Goal: Task Accomplishment & Management: Manage account settings

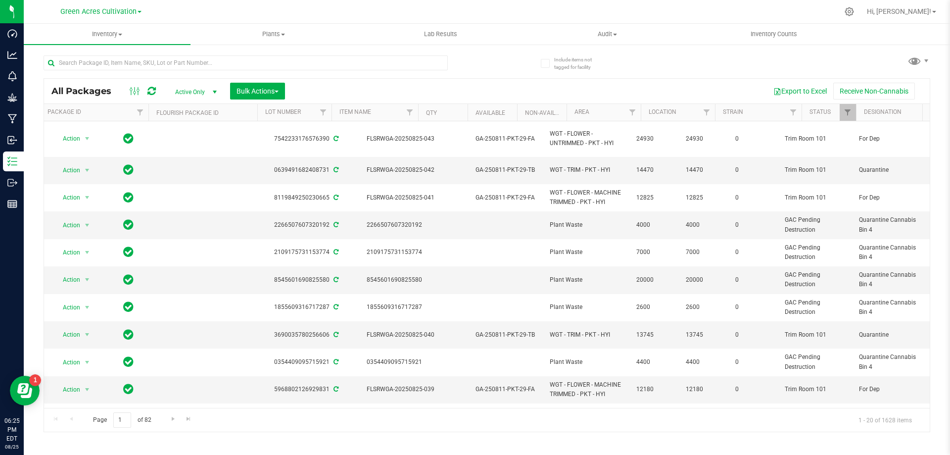
scroll to position [0, 212]
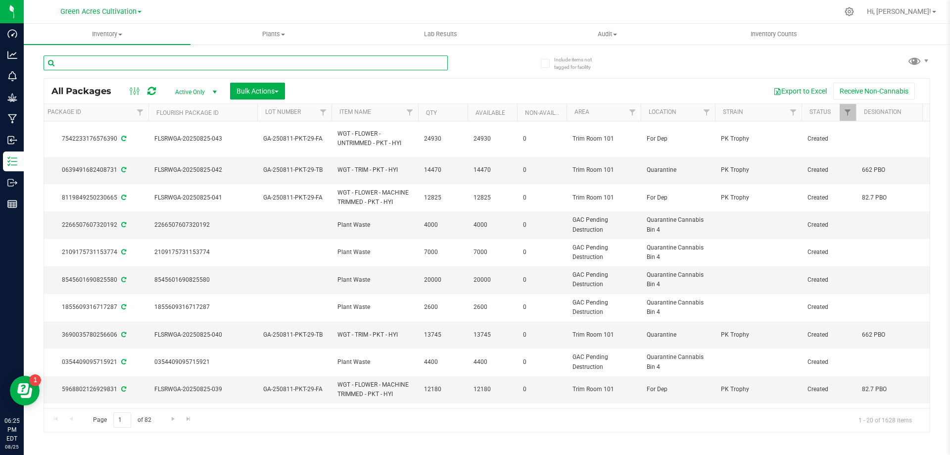
click at [167, 69] on input "text" at bounding box center [246, 62] width 404 height 15
paste input "FLSRWGA-20250825-043"
type input "FLSRWGA-20250825-043"
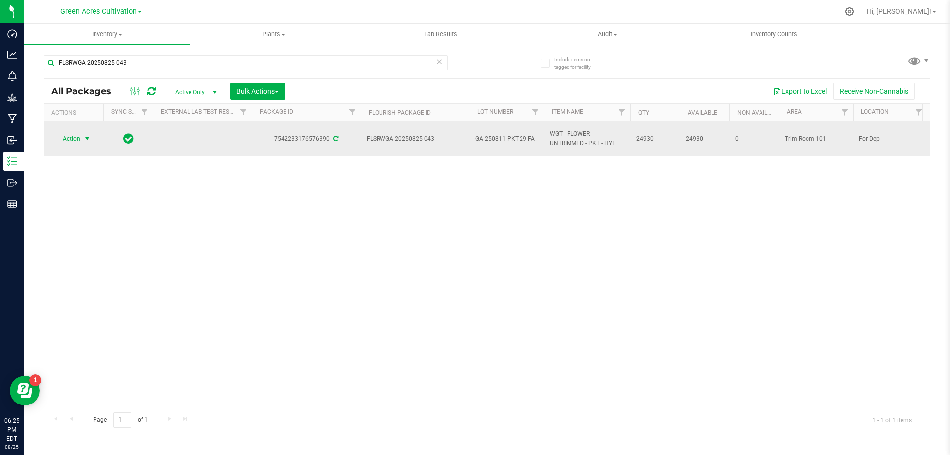
click at [85, 144] on span "select" at bounding box center [87, 139] width 12 height 14
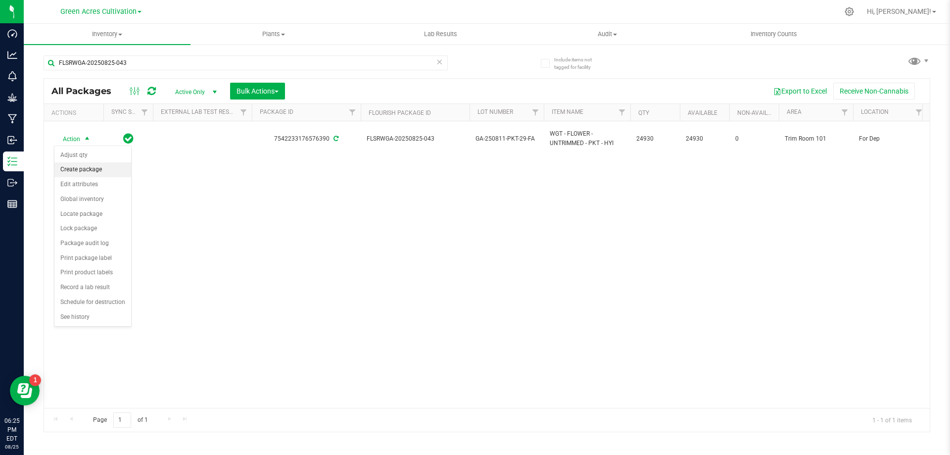
click at [100, 168] on li "Create package" at bounding box center [92, 169] width 77 height 15
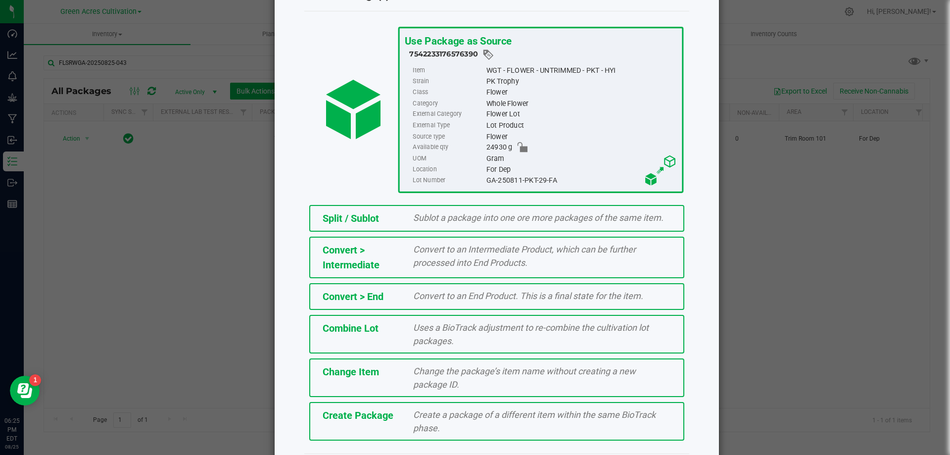
scroll to position [71, 0]
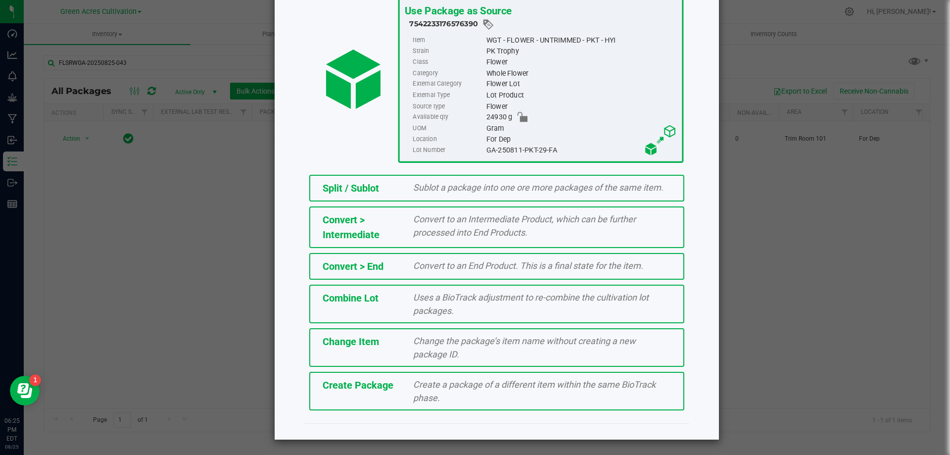
click at [417, 381] on span "Create a package of a different item within the same BioTrack phase." at bounding box center [534, 391] width 242 height 24
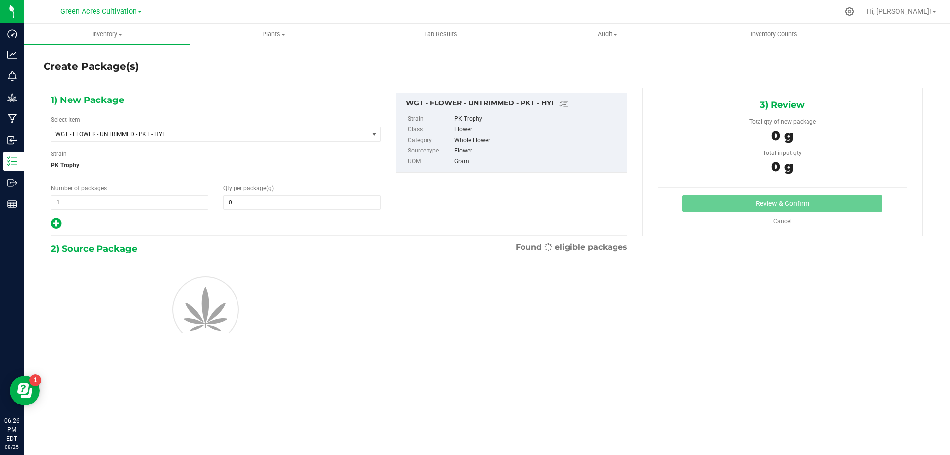
type input "0.0000"
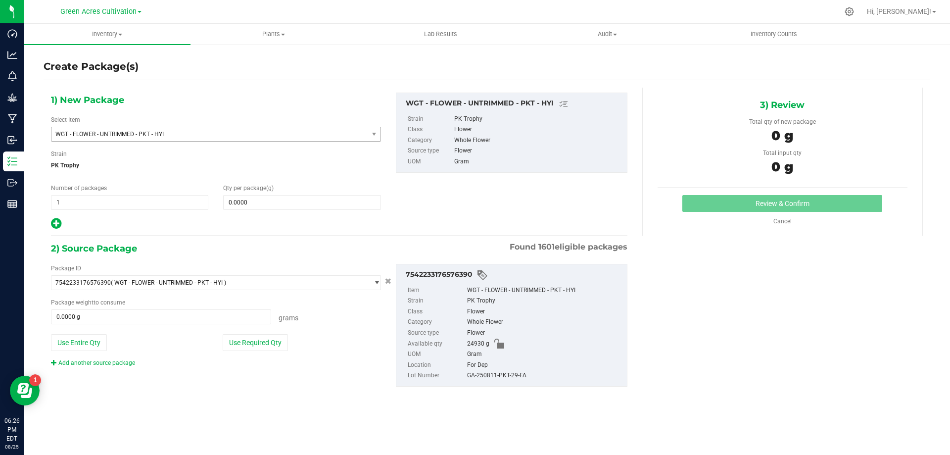
drag, startPoint x: 266, startPoint y: 130, endPoint x: 279, endPoint y: 140, distance: 16.9
click at [278, 140] on span "WGT - FLOWER - UNTRIMMED - PKT - HYI" at bounding box center [209, 134] width 317 height 14
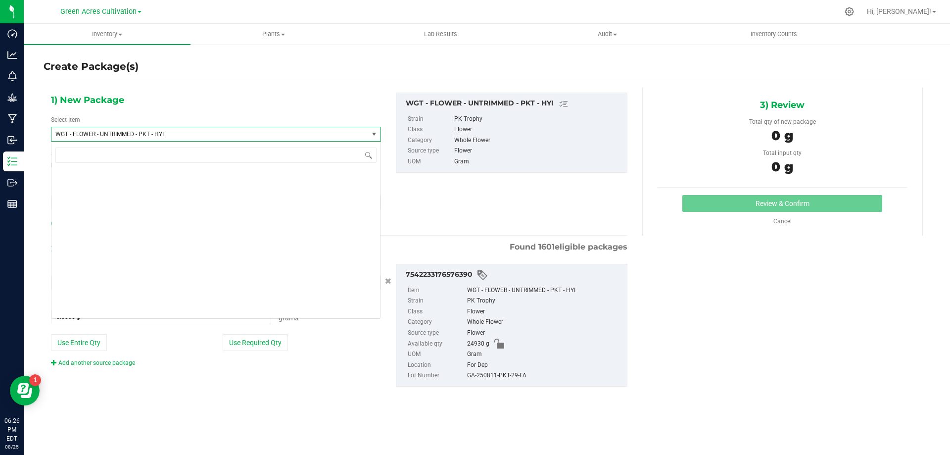
scroll to position [210331, 0]
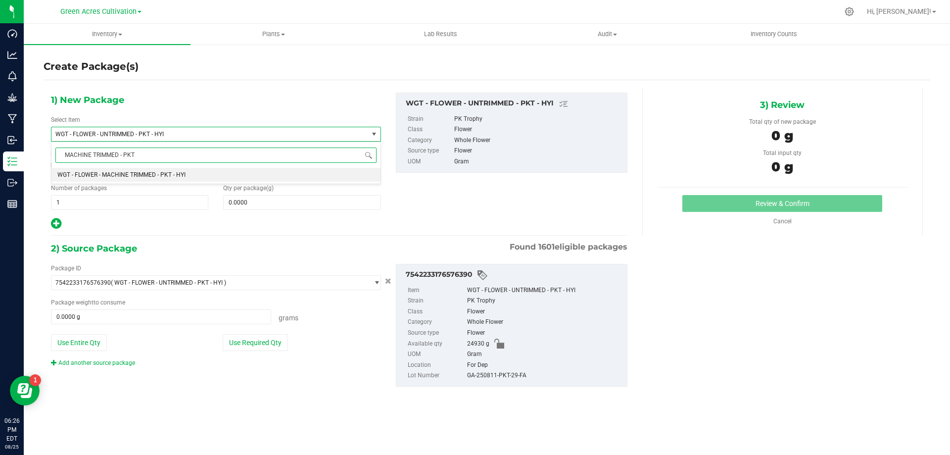
type input "MACHINE TRIMMED - PKT"
click at [285, 172] on li "WGT - FLOWER - MACHINE TRIMMED - PKT - HYI" at bounding box center [215, 175] width 329 height 14
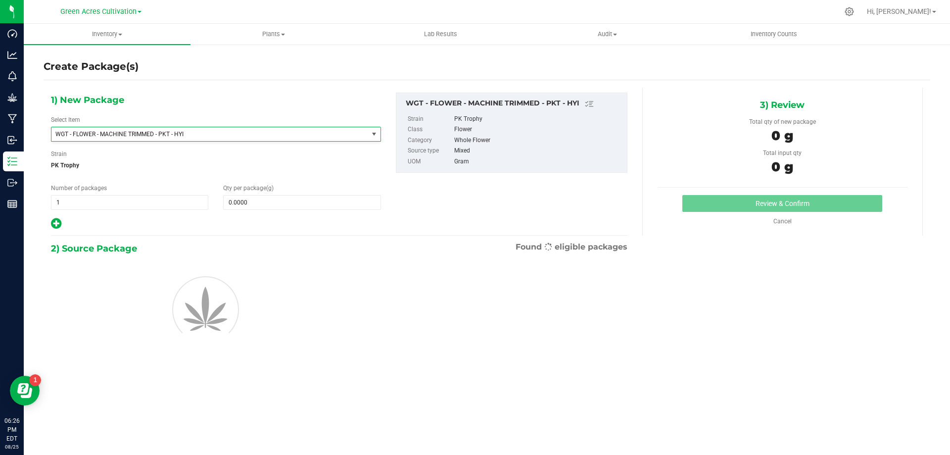
type input "0.0000"
drag, startPoint x: 294, startPoint y: 191, endPoint x: 297, endPoint y: 205, distance: 14.3
click at [295, 195] on div "Qty per package (g) 0.0000 0" at bounding box center [302, 197] width 172 height 26
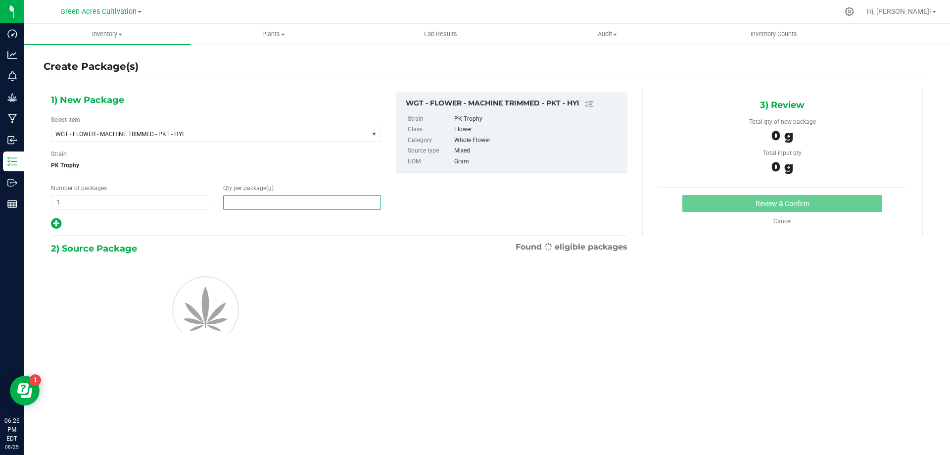
click at [297, 205] on span at bounding box center [301, 202] width 157 height 15
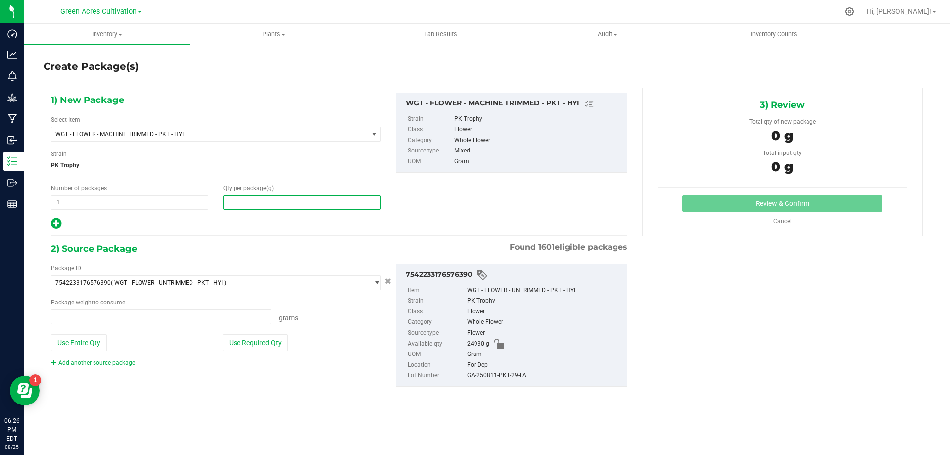
type input "0.0000 g"
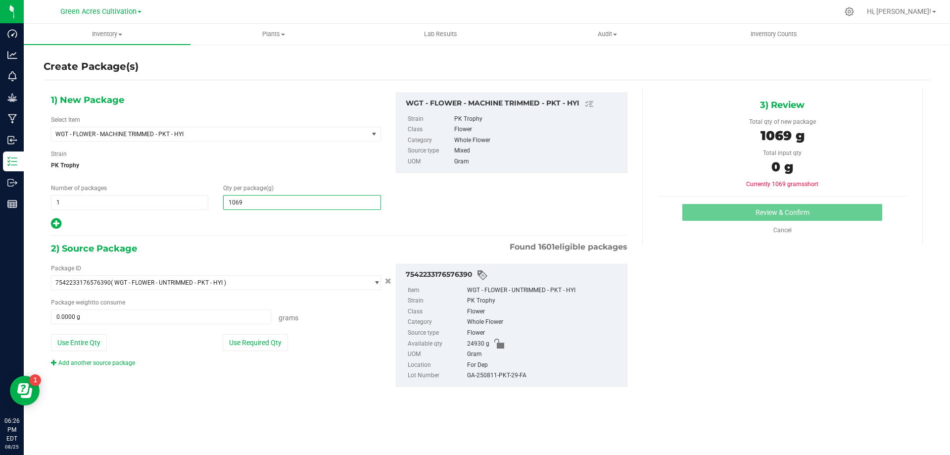
type input "10690"
type input "10,690.0000"
click at [272, 349] on button "Use Required Qty" at bounding box center [255, 342] width 65 height 17
type input "10690.0000 g"
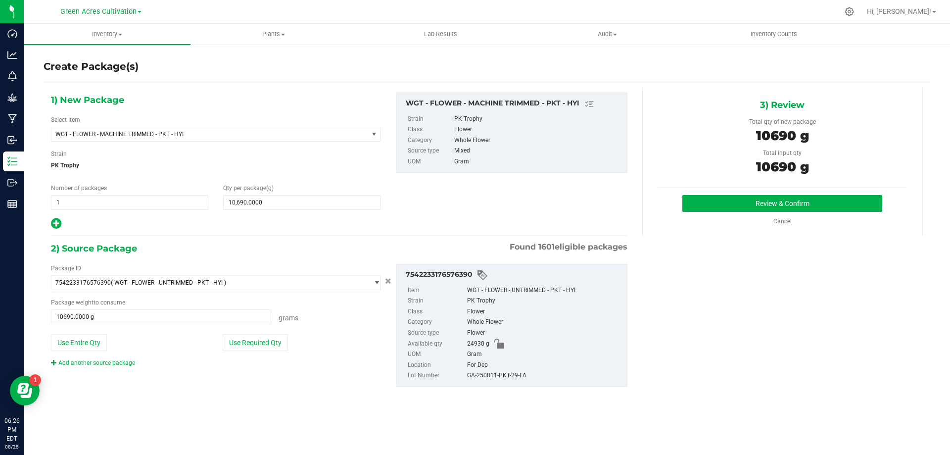
click at [517, 375] on div "GA-250811-PKT-29-FA" at bounding box center [544, 375] width 155 height 11
copy div "GA-250811-PKT-29-FA"
click at [789, 199] on button "Review & Confirm" at bounding box center [782, 203] width 200 height 17
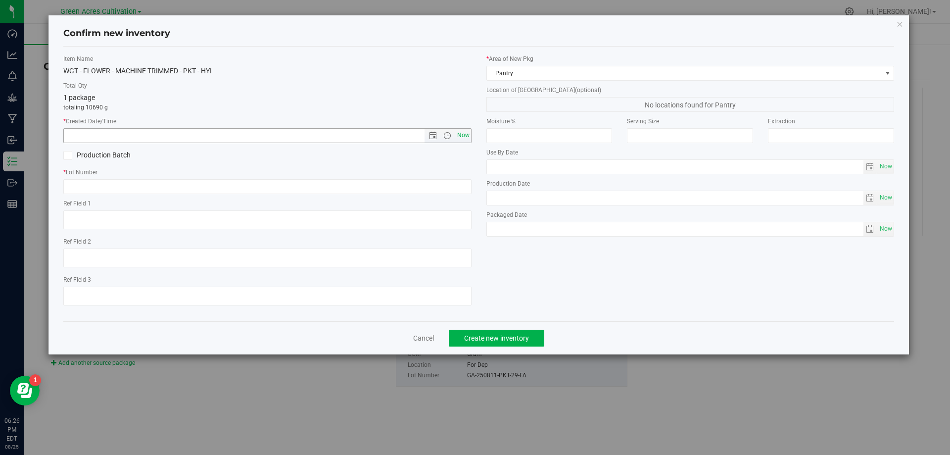
click at [461, 132] on span "Now" at bounding box center [463, 135] width 17 height 14
type input "[DATE] 6:26 PM"
click at [464, 185] on input "text" at bounding box center [267, 186] width 408 height 15
paste input "GA-250811-PKT-29-FA"
type input "GA-250811-PKT-29-FA"
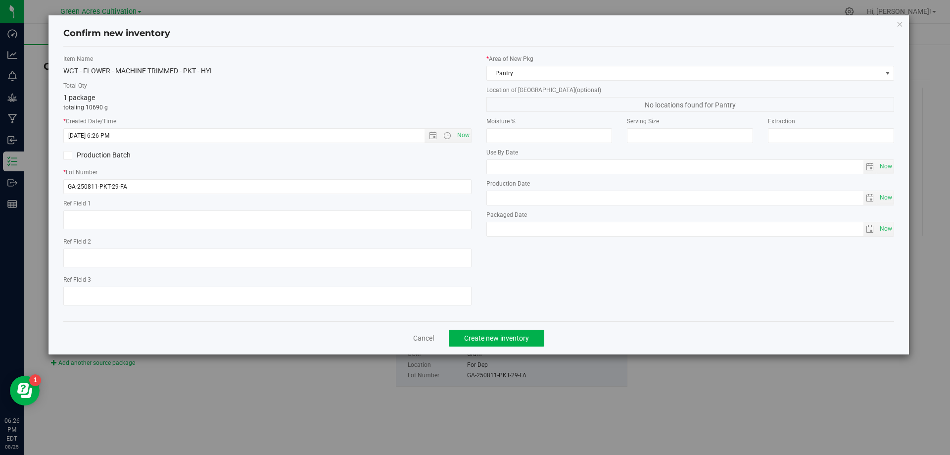
click at [529, 88] on label "Location of [GEOGRAPHIC_DATA] (optional)" at bounding box center [690, 90] width 408 height 9
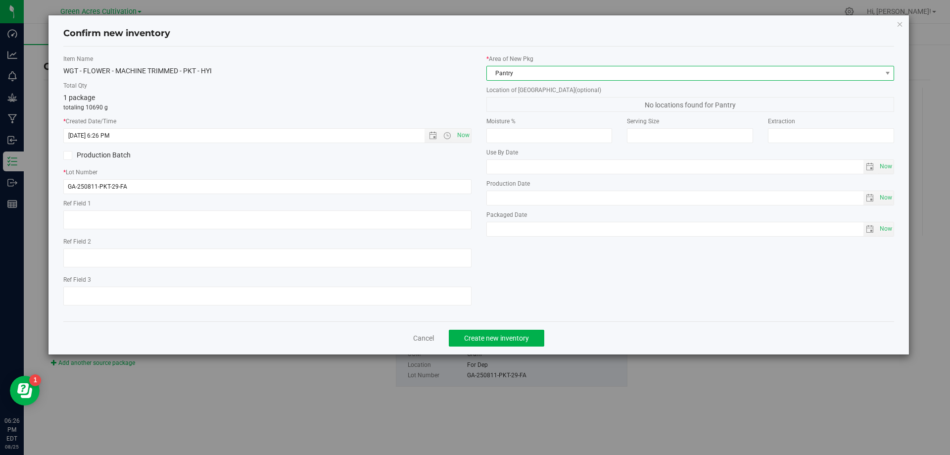
click at [535, 79] on span "Pantry" at bounding box center [684, 73] width 395 height 14
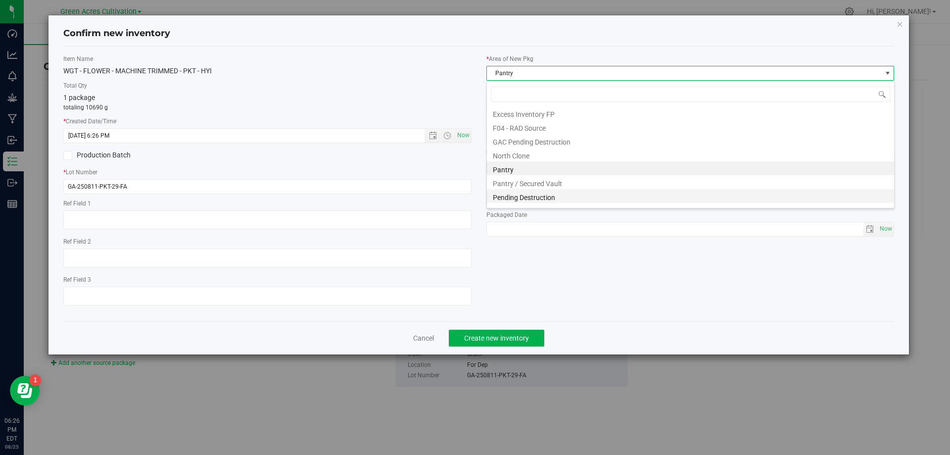
scroll to position [137, 0]
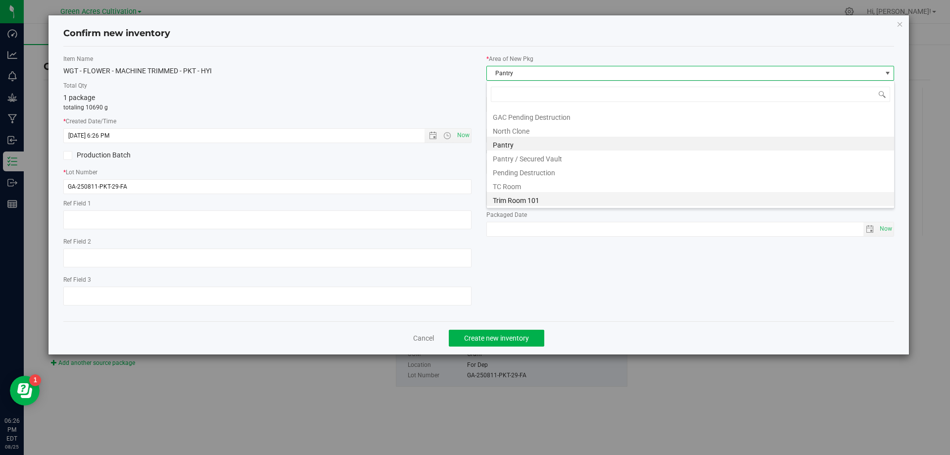
click at [528, 194] on li "Trim Room 101" at bounding box center [690, 199] width 407 height 14
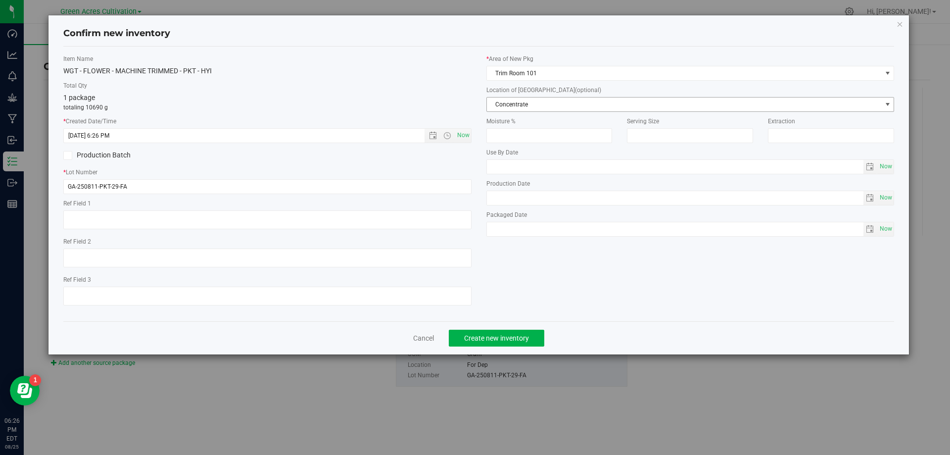
click at [547, 110] on span "Concentrate" at bounding box center [684, 104] width 395 height 14
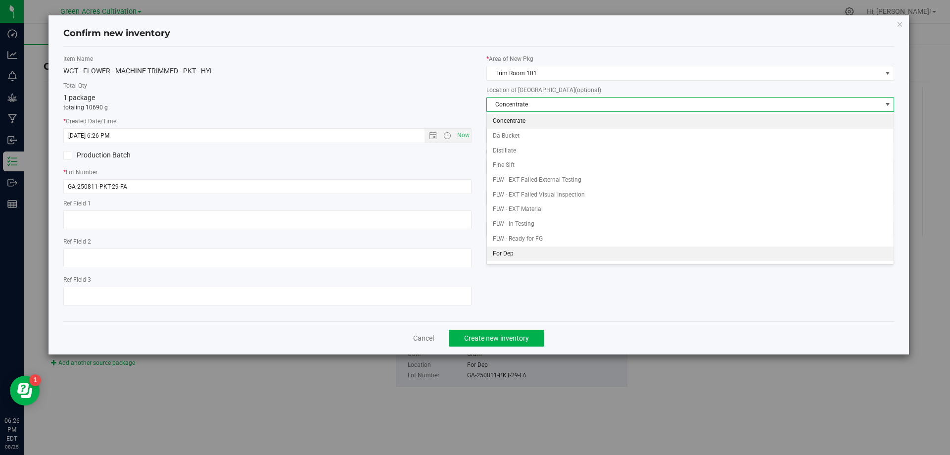
click at [549, 255] on li "For Dep" at bounding box center [690, 253] width 407 height 15
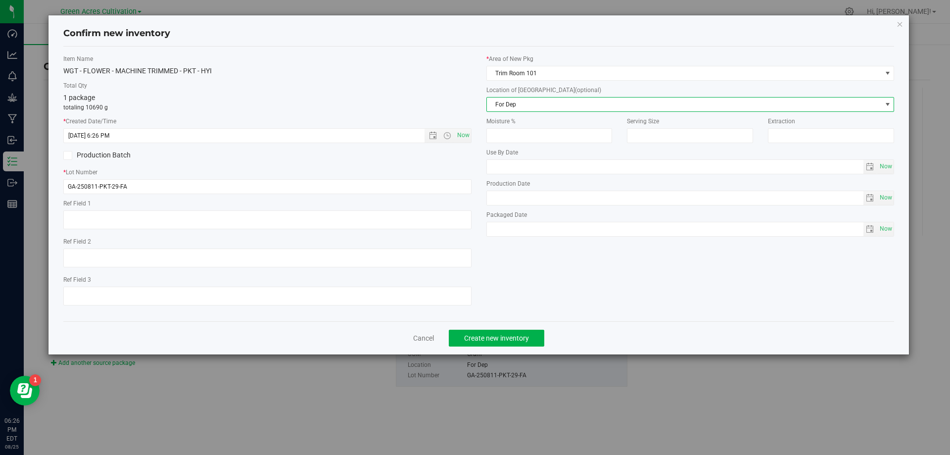
click at [537, 328] on div "Cancel Create new inventory" at bounding box center [478, 337] width 831 height 33
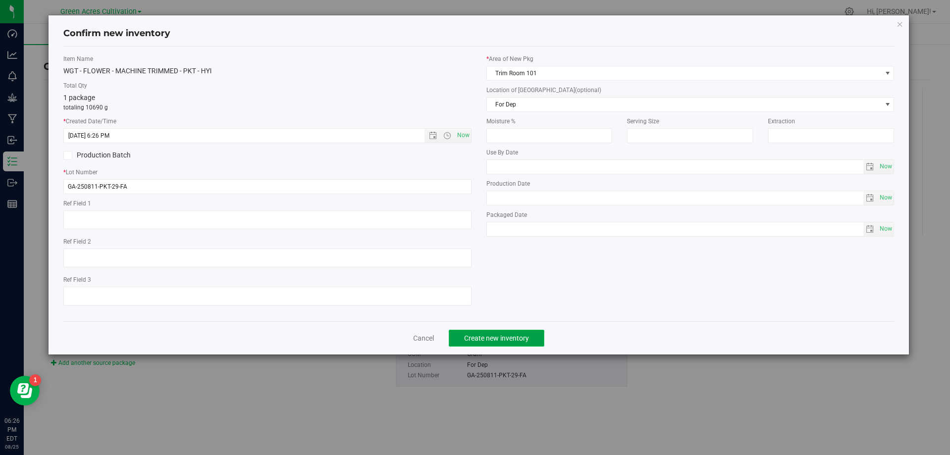
click at [537, 333] on button "Create new inventory" at bounding box center [496, 337] width 95 height 17
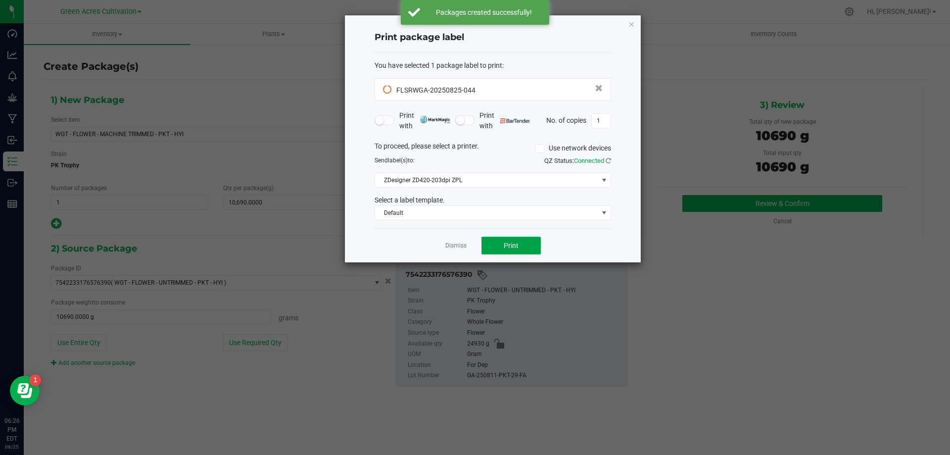
click at [529, 248] on button "Print" at bounding box center [510, 245] width 59 height 18
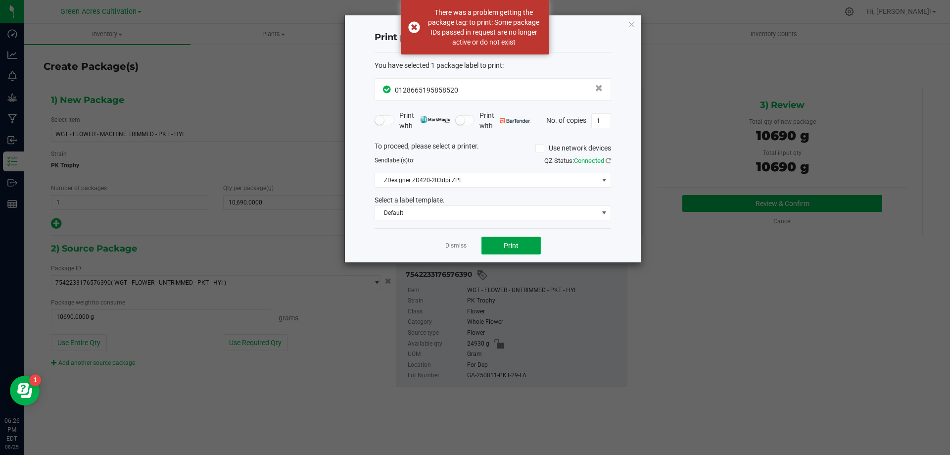
click at [501, 241] on button "Print" at bounding box center [510, 245] width 59 height 18
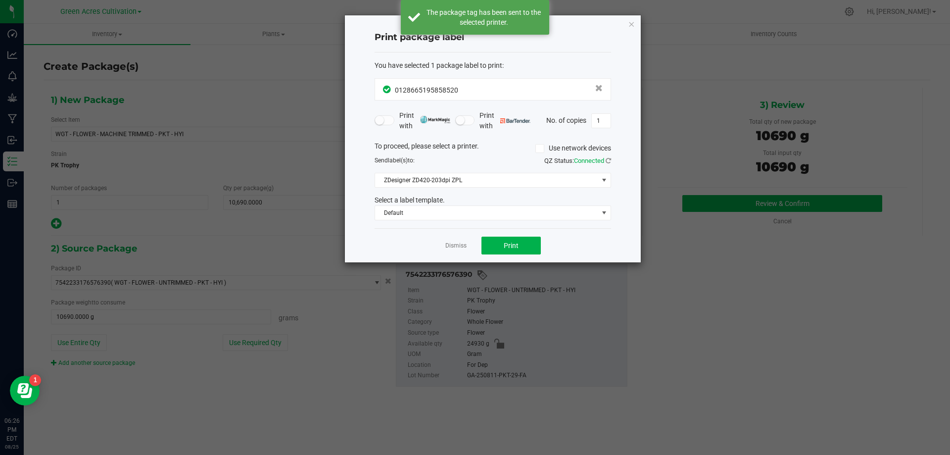
click at [445, 253] on div "Dismiss Print" at bounding box center [492, 245] width 236 height 34
click at [460, 246] on link "Dismiss" at bounding box center [455, 245] width 21 height 8
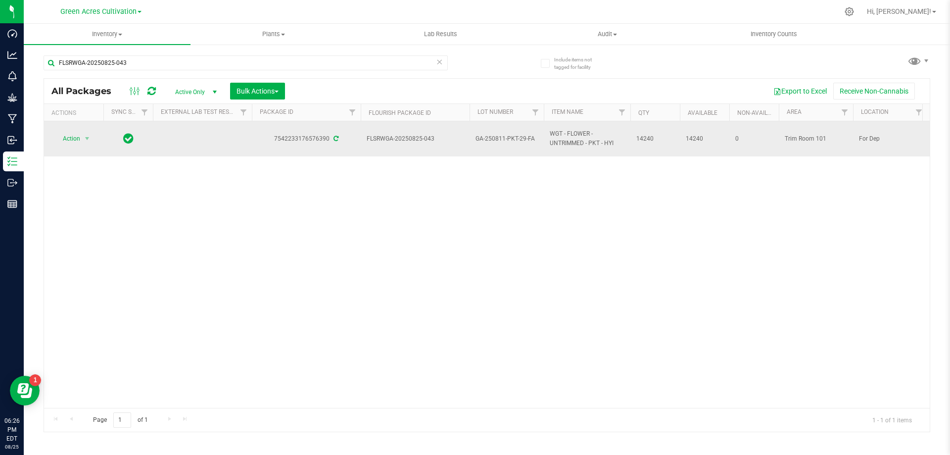
click at [86, 146] on td "Action Action Adjust qty Create package Edit attributes Global inventory Locate…" at bounding box center [73, 138] width 59 height 35
click at [85, 145] on span "select" at bounding box center [87, 139] width 12 height 14
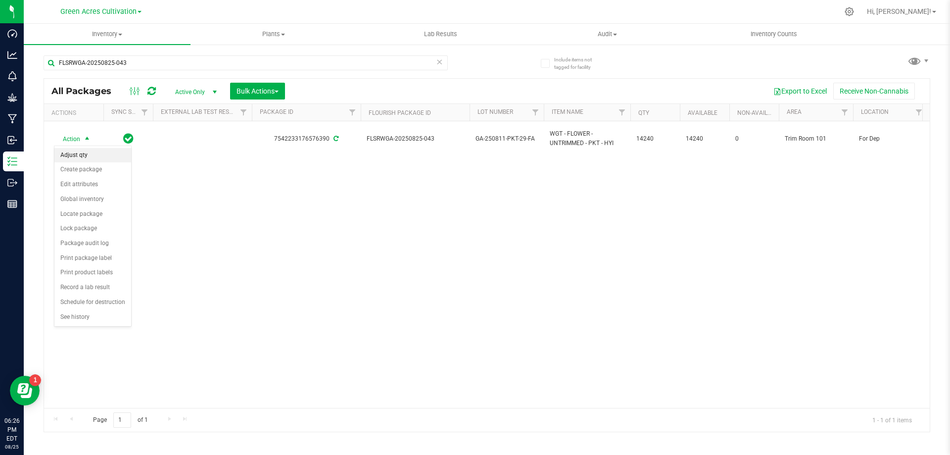
click at [96, 161] on li "Adjust qty" at bounding box center [92, 155] width 77 height 15
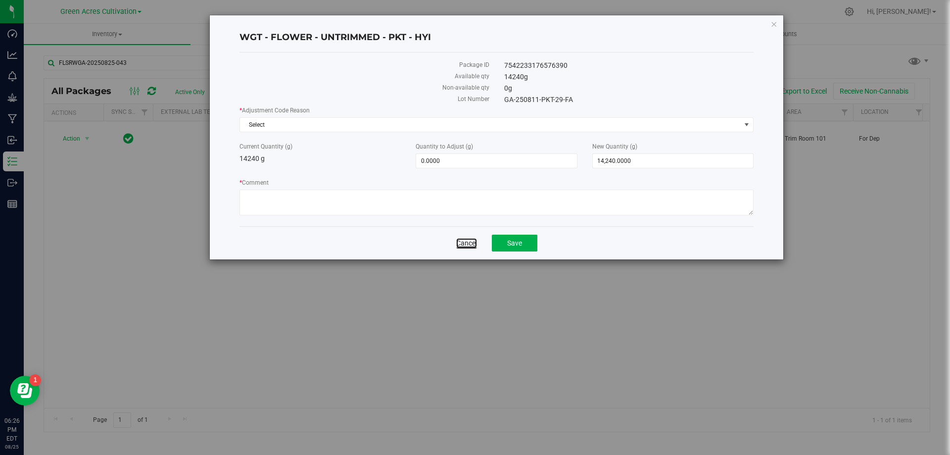
click at [461, 246] on link "Cancel" at bounding box center [466, 243] width 21 height 10
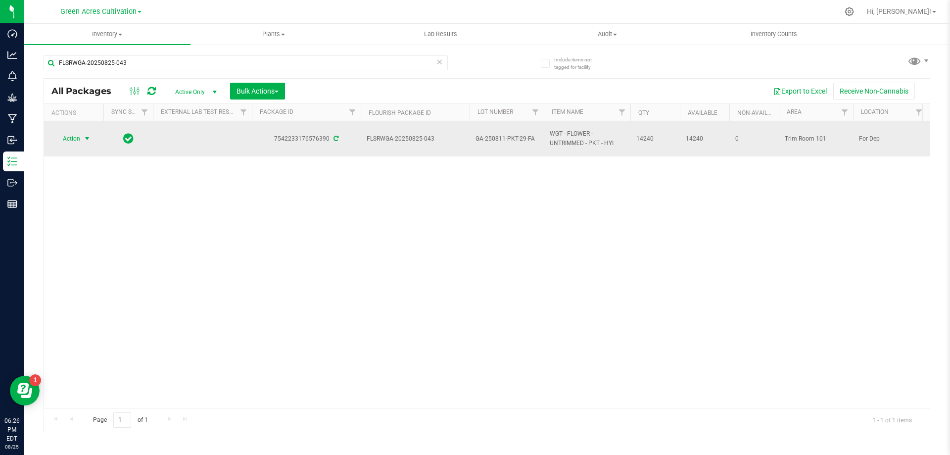
click at [80, 141] on span "Action" at bounding box center [67, 139] width 27 height 14
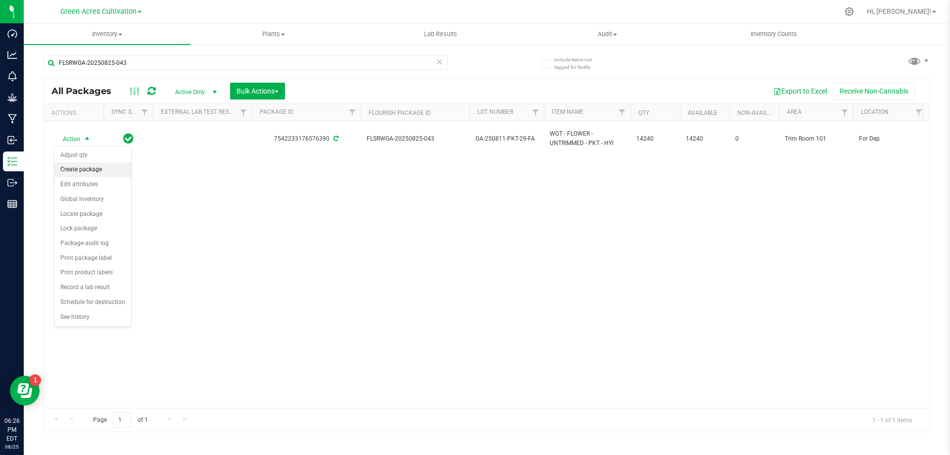
click at [90, 176] on li "Create package" at bounding box center [92, 169] width 77 height 15
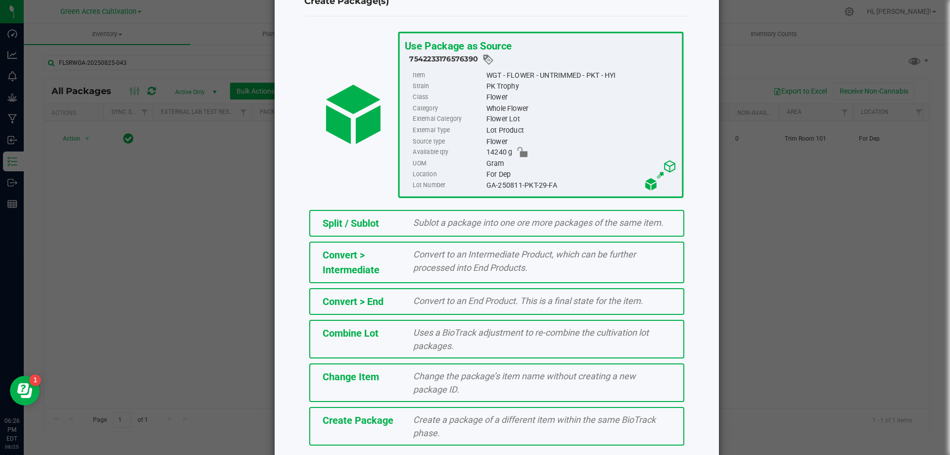
scroll to position [71, 0]
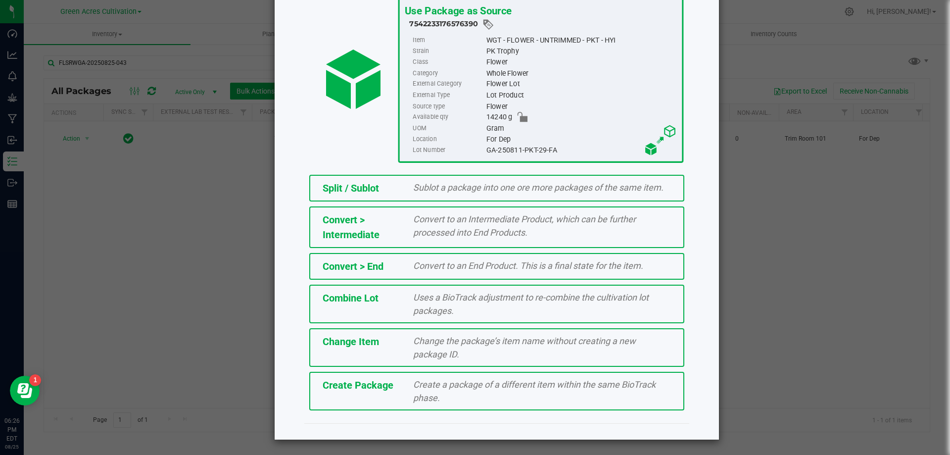
click at [438, 403] on div "Create a package of a different item within the same BioTrack phase." at bounding box center [542, 390] width 273 height 27
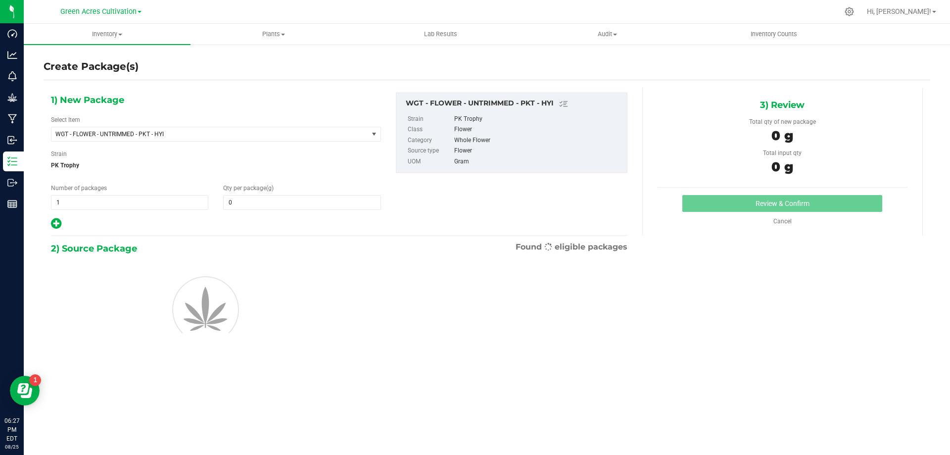
type input "0.0000"
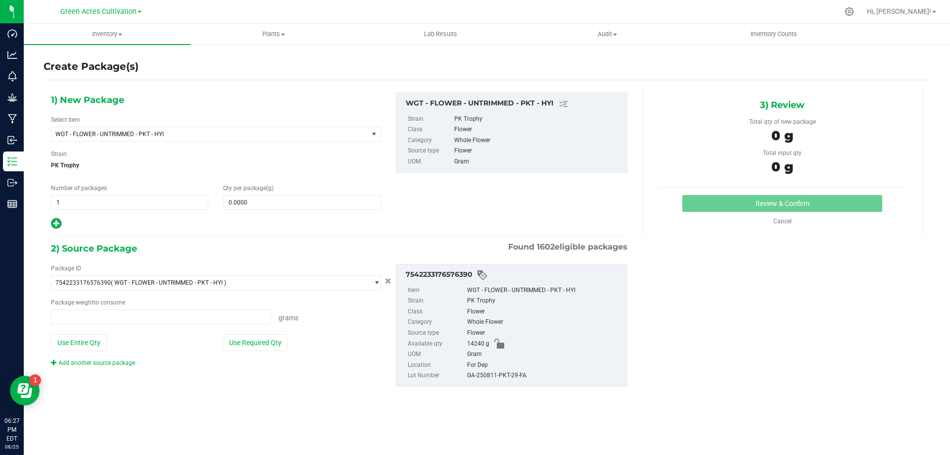
type input "0.0000 g"
click at [140, 122] on div "Select Item WGT - FLOWER - UNTRIMMED - PKT - HYI 007UP - Flower 007UP - Waste 8…" at bounding box center [216, 128] width 330 height 26
click at [150, 130] on span "WGT - FLOWER - UNTRIMMED - PKT - HYI" at bounding box center [209, 134] width 317 height 14
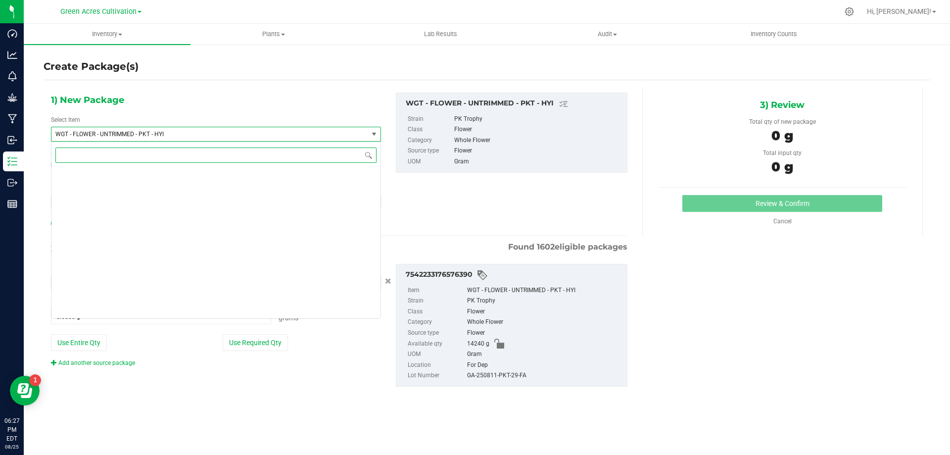
scroll to position [210331, 0]
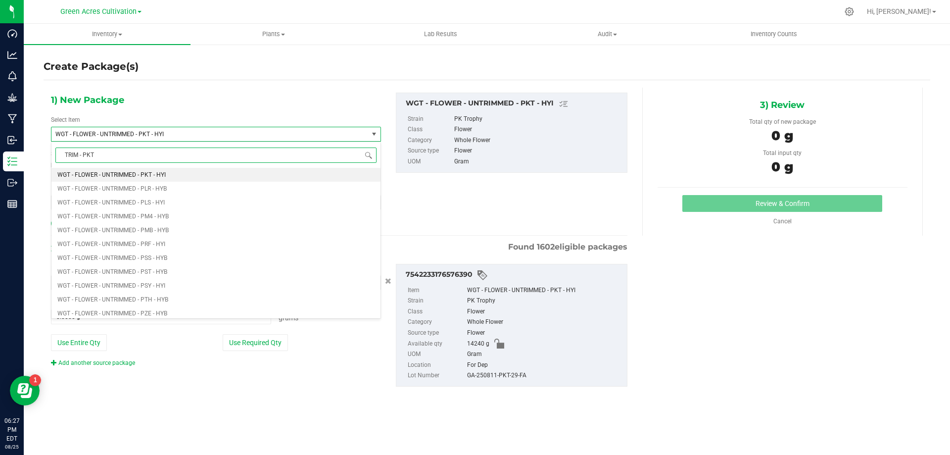
type input "TRIM - PKT"
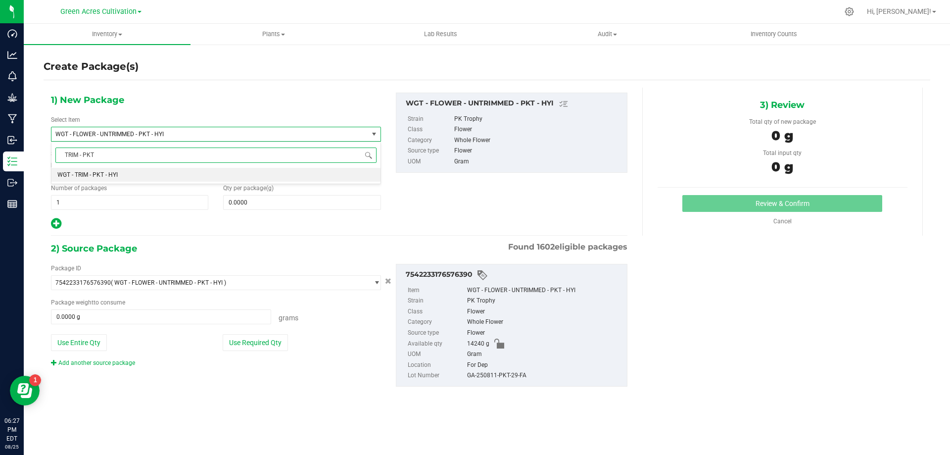
scroll to position [0, 0]
click at [350, 173] on li "WGT - TRIM - PKT - HYI" at bounding box center [215, 175] width 329 height 14
type input "0.0000"
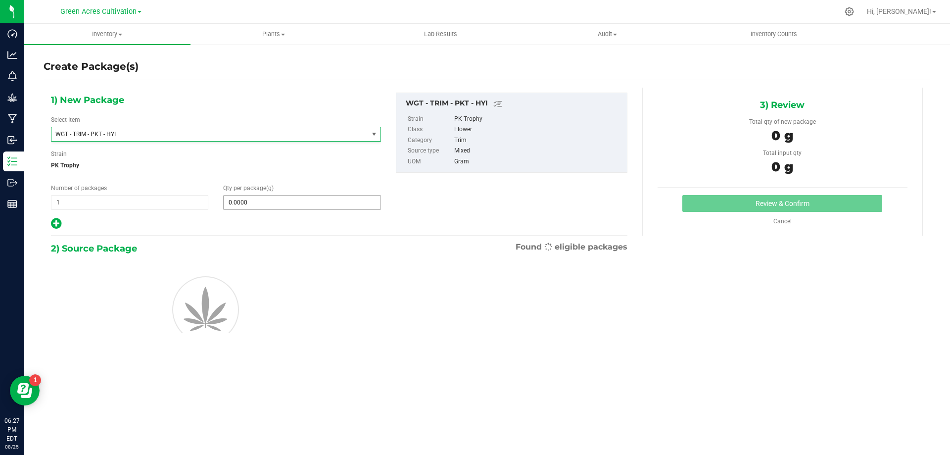
scroll to position [235970, 0]
click at [355, 195] on span at bounding box center [301, 202] width 157 height 15
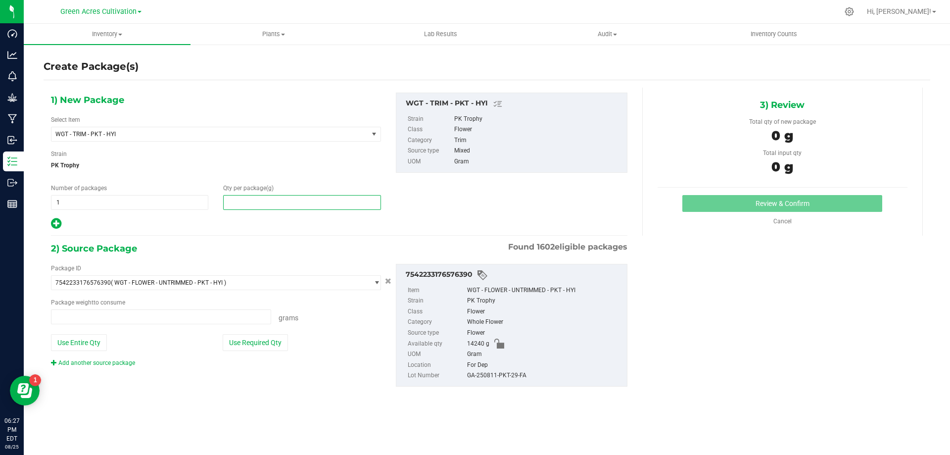
type input "0.0000 g"
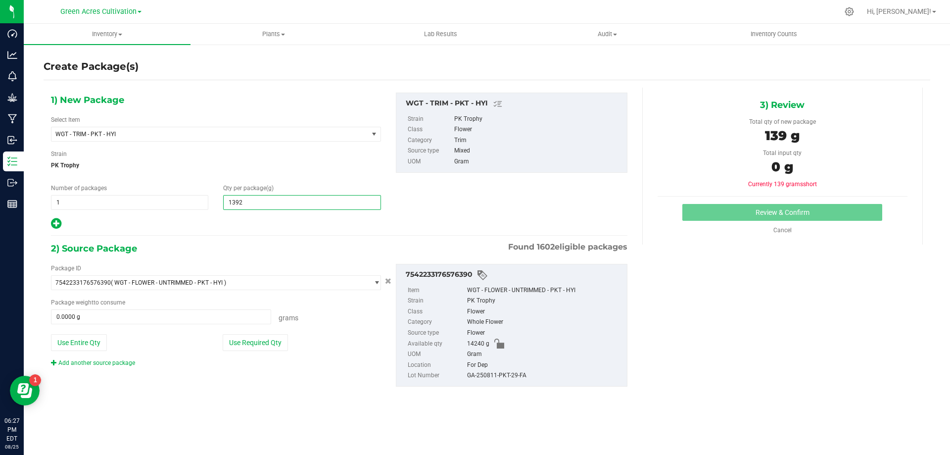
type input "13920"
type input "13,920.0000"
click at [275, 338] on button "Use Required Qty" at bounding box center [255, 342] width 65 height 17
type input "13920.0000 g"
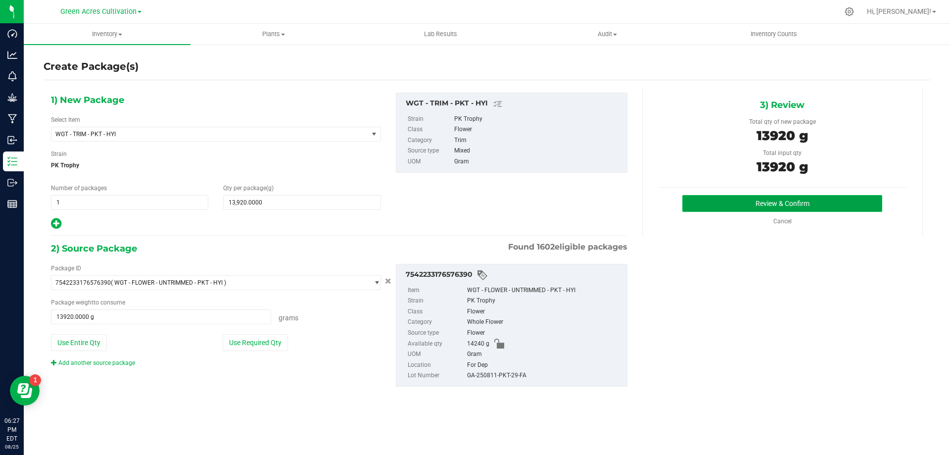
click at [690, 196] on button "Review & Confirm" at bounding box center [782, 203] width 200 height 17
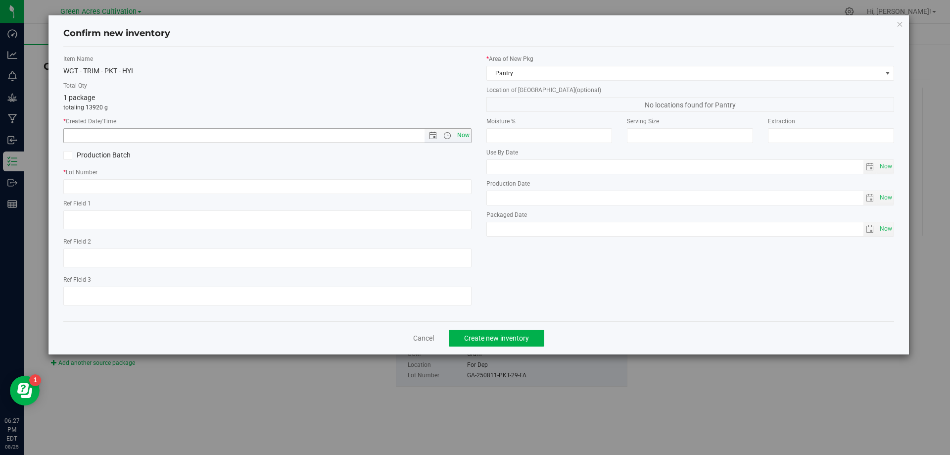
click at [470, 136] on span "Now" at bounding box center [463, 135] width 17 height 14
type input "[DATE] 6:27 PM"
click at [460, 188] on input "text" at bounding box center [267, 186] width 408 height 15
paste input "GA-250811-PKT-29-FA"
type input "GA-250811-PKT-29-TB"
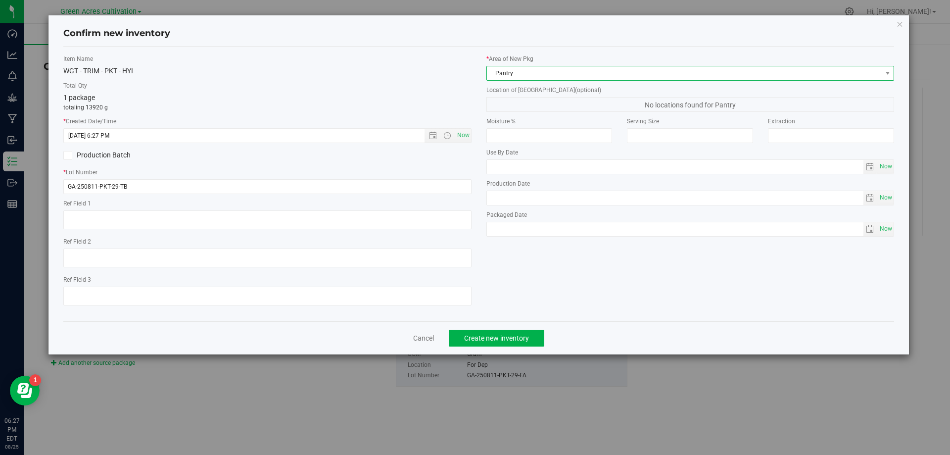
click at [570, 77] on span "Pantry" at bounding box center [684, 73] width 395 height 14
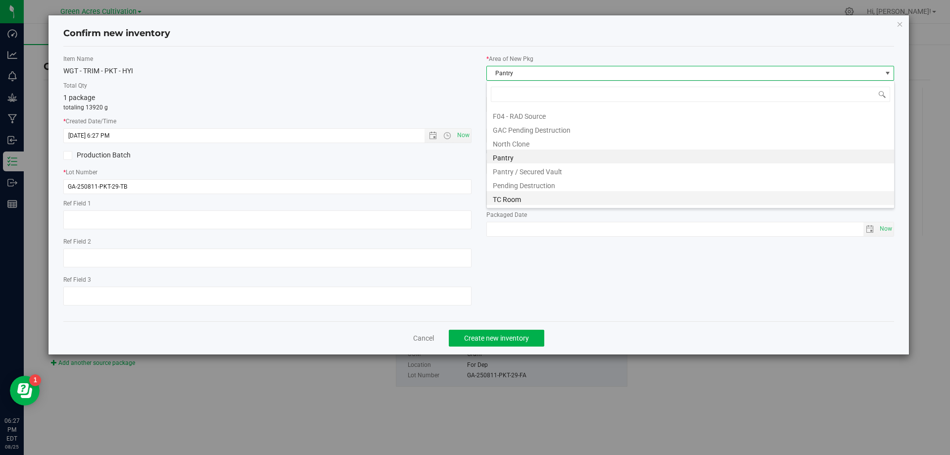
scroll to position [137, 0]
click at [553, 195] on li "Trim Room 101" at bounding box center [690, 199] width 407 height 14
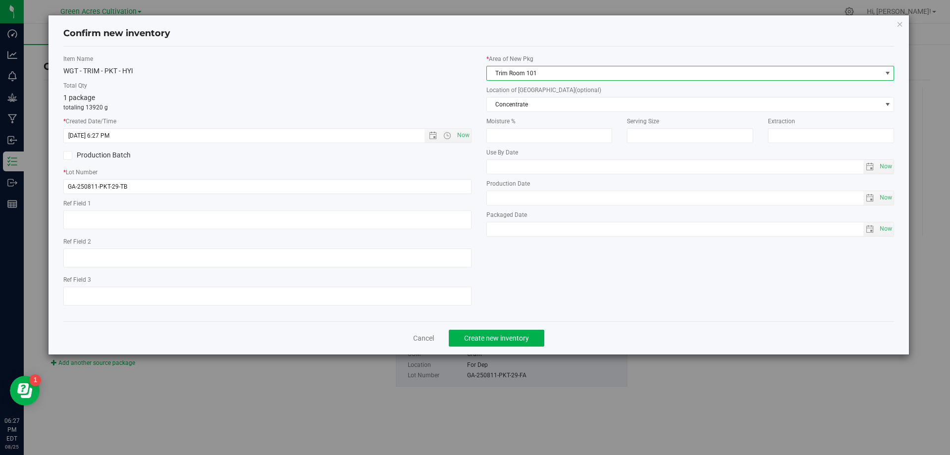
click at [579, 90] on label "Location of [GEOGRAPHIC_DATA] (optional)" at bounding box center [690, 90] width 408 height 9
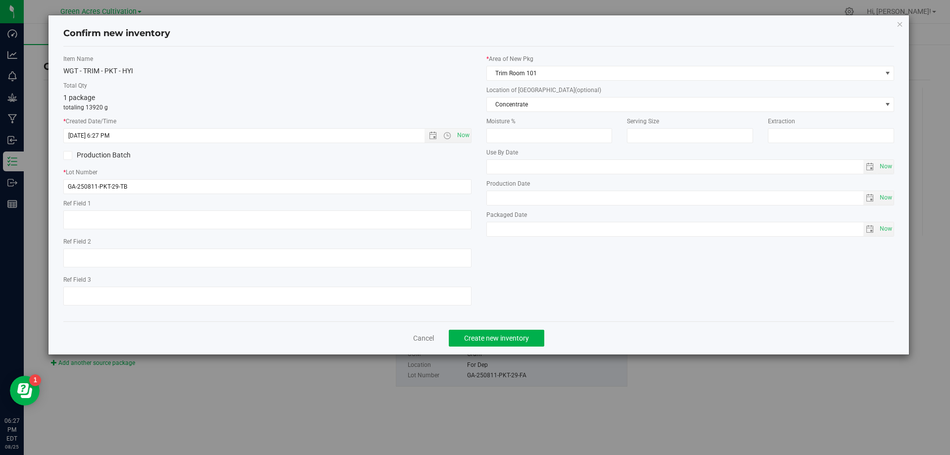
click at [584, 113] on div "* Area of [GEOGRAPHIC_DATA] Trim Room 101 Location of [GEOGRAPHIC_DATA] (option…" at bounding box center [690, 147] width 423 height 187
click at [586, 106] on span "Concentrate" at bounding box center [684, 104] width 395 height 14
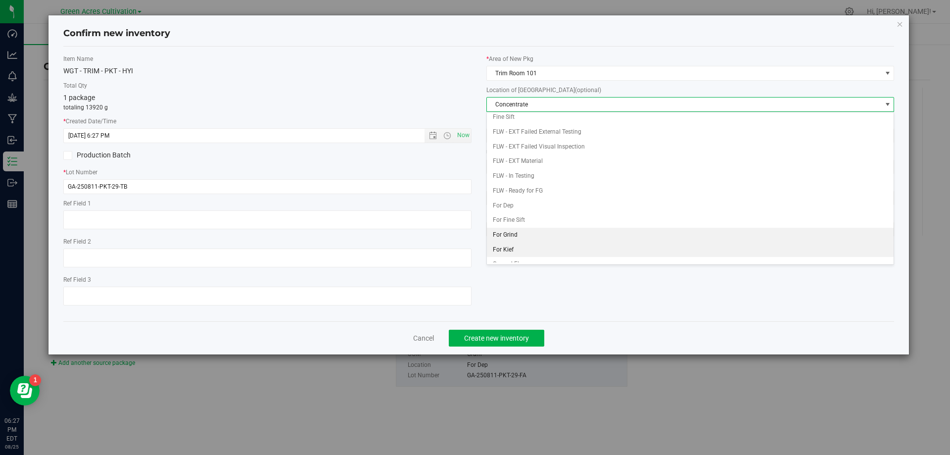
scroll to position [101, 0]
click at [558, 236] on li "Quarantine" at bounding box center [690, 240] width 407 height 15
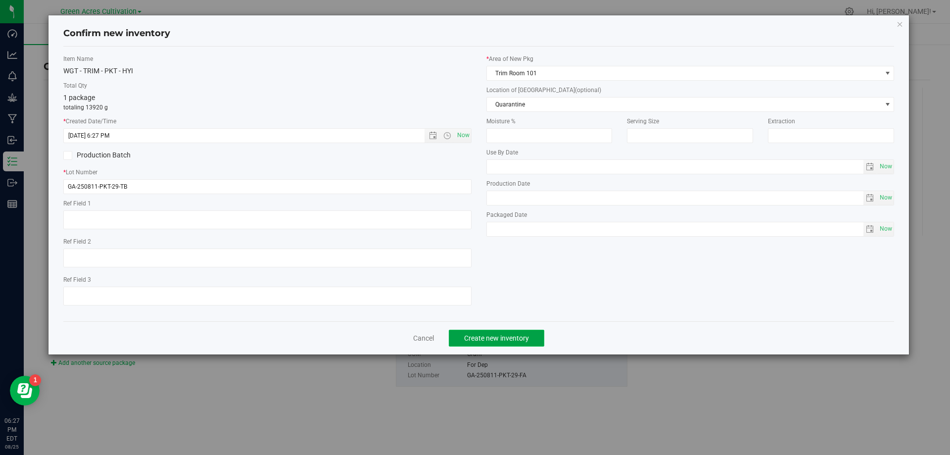
click at [540, 338] on button "Create new inventory" at bounding box center [496, 337] width 95 height 17
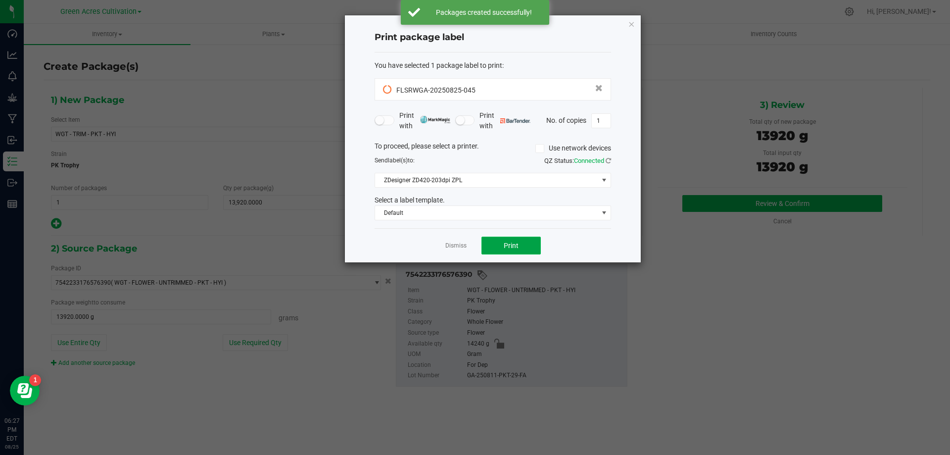
click at [520, 238] on button "Print" at bounding box center [510, 245] width 59 height 18
drag, startPoint x: 514, startPoint y: 251, endPoint x: 335, endPoint y: 236, distance: 179.7
click at [511, 254] on button "Print" at bounding box center [510, 245] width 59 height 18
click at [453, 242] on link "Dismiss" at bounding box center [455, 245] width 21 height 8
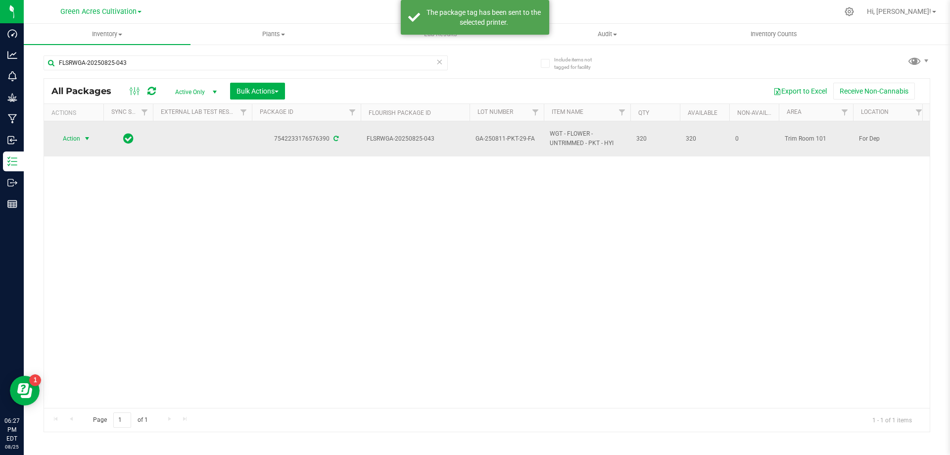
click at [87, 136] on span "select" at bounding box center [87, 139] width 8 height 8
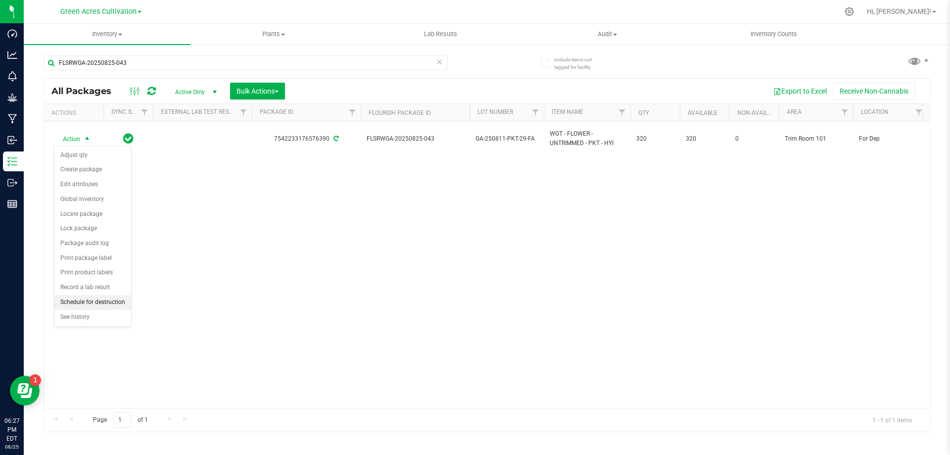
click at [112, 299] on li "Schedule for destruction" at bounding box center [92, 302] width 77 height 15
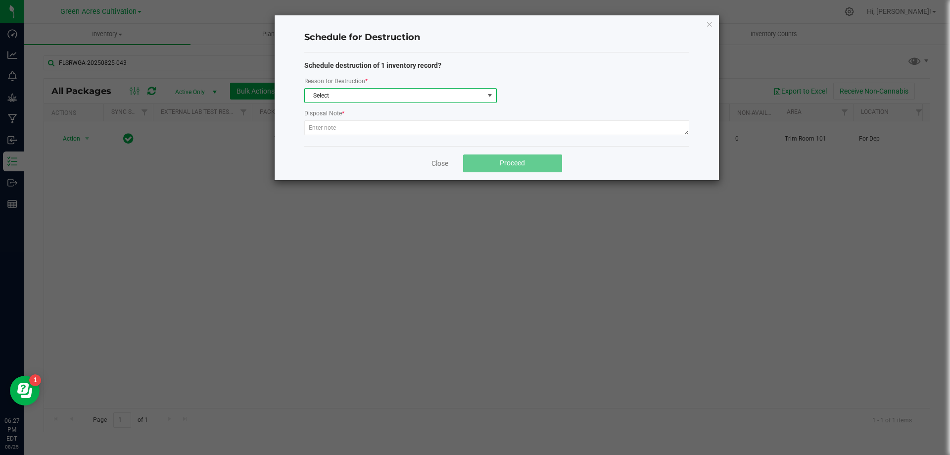
click at [482, 94] on span "Select" at bounding box center [394, 96] width 179 height 14
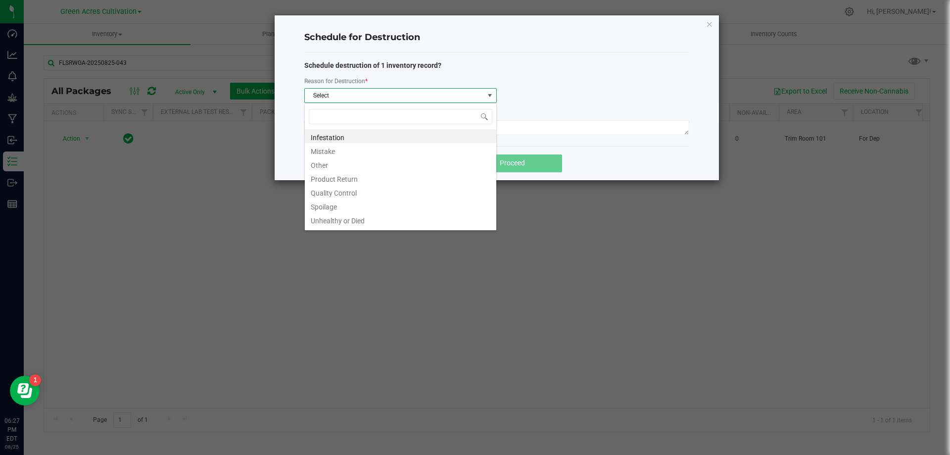
scroll to position [15, 192]
type input "W"
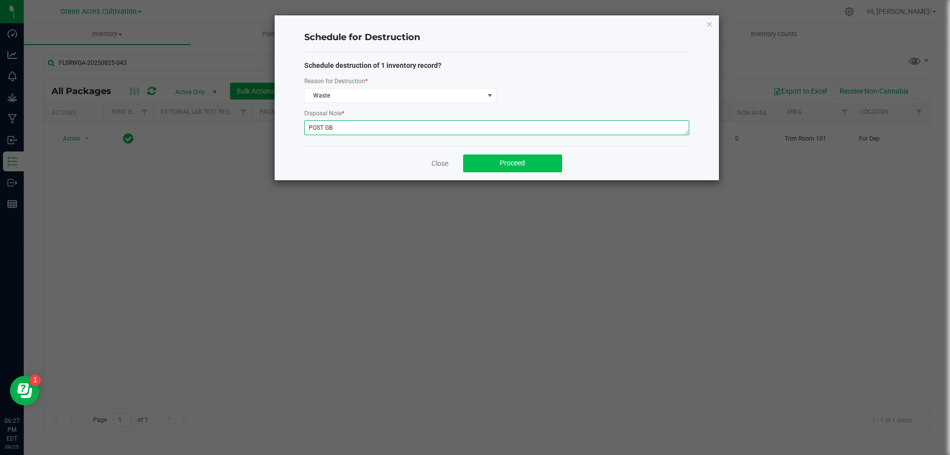
type textarea "POST GB"
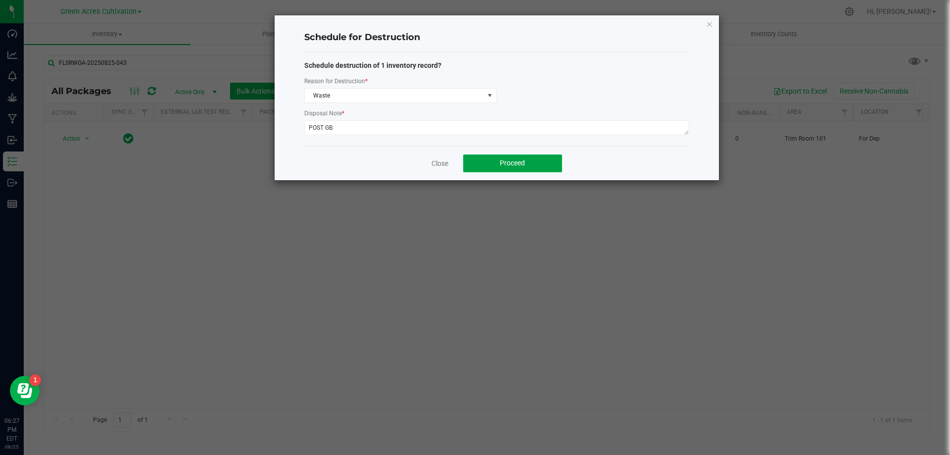
click at [532, 167] on button "Proceed" at bounding box center [512, 163] width 99 height 18
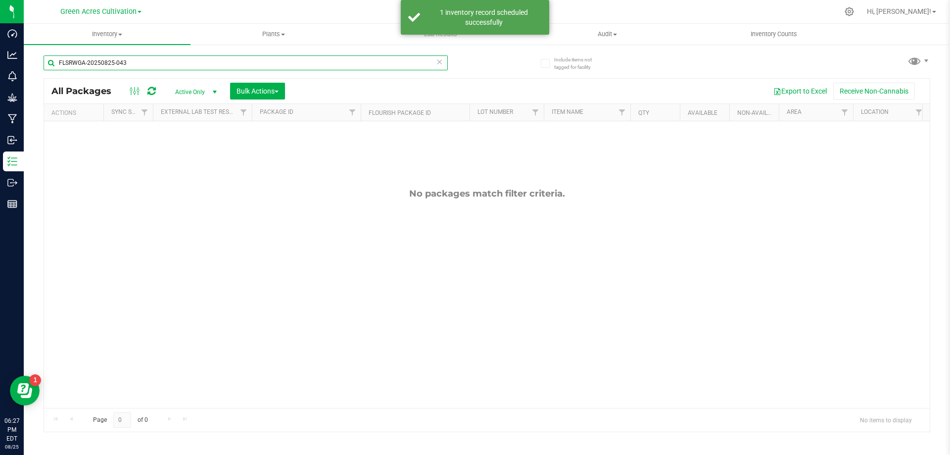
click at [172, 63] on input "FLSRWGA-20250825-043" at bounding box center [246, 62] width 404 height 15
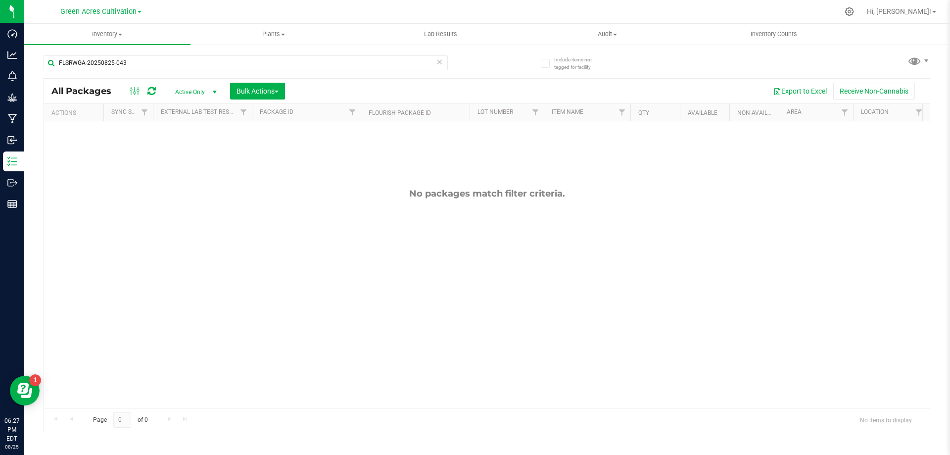
click at [442, 59] on icon at bounding box center [439, 61] width 7 height 12
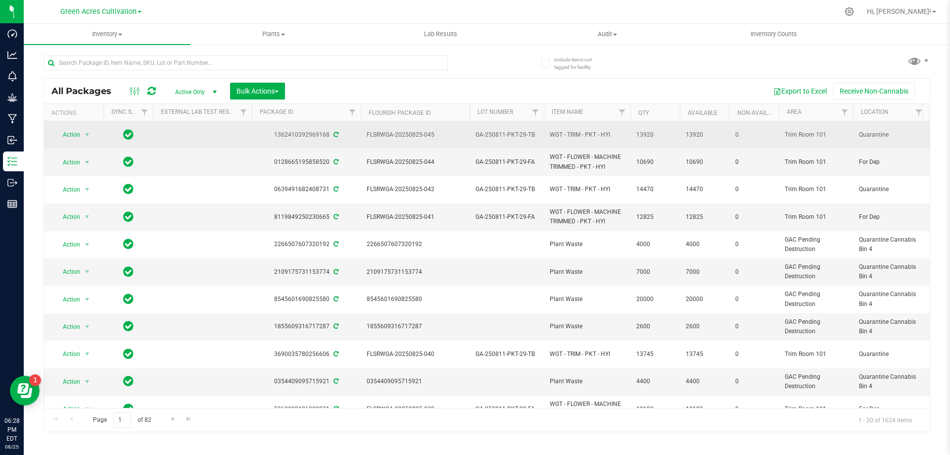
click at [498, 130] on span "GA-250811-PKT-29-TB" at bounding box center [506, 134] width 62 height 9
click at [498, 129] on input "GA-250811-PKT-29-TB" at bounding box center [504, 134] width 71 height 15
click at [439, 68] on input "text" at bounding box center [246, 62] width 404 height 15
paste input "GA-250811-PKT-29-TB"
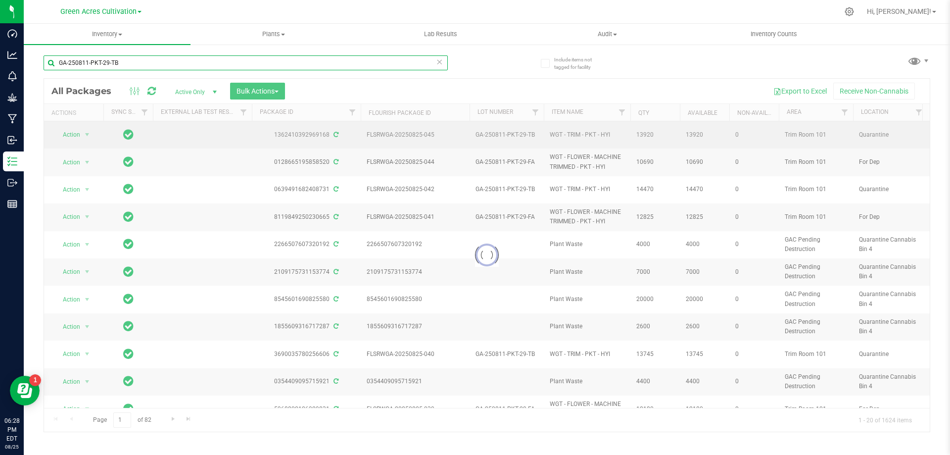
type input "GA-250811-PKT-29-TB"
drag, startPoint x: 242, startPoint y: 401, endPoint x: 284, endPoint y: 404, distance: 41.6
click at [284, 404] on div at bounding box center [486, 255] width 885 height 353
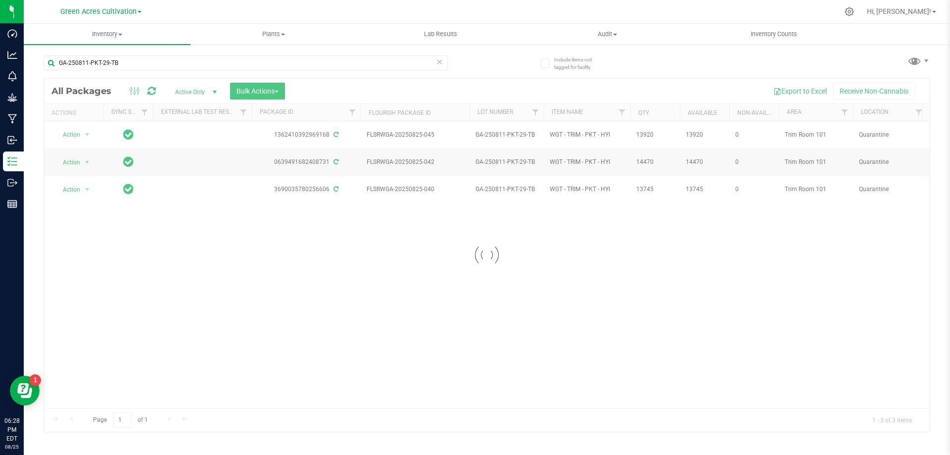
drag, startPoint x: 309, startPoint y: 400, endPoint x: 335, endPoint y: 400, distance: 26.7
click at [335, 400] on div at bounding box center [486, 255] width 885 height 353
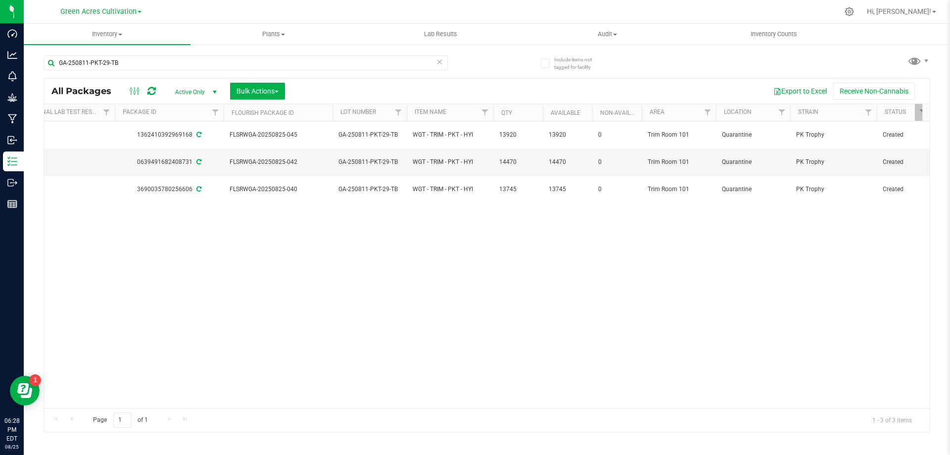
scroll to position [0, 141]
drag, startPoint x: 360, startPoint y: 407, endPoint x: 382, endPoint y: 408, distance: 21.8
click at [382, 408] on div "Page 1 of 1 1 - 3 of 3 items" at bounding box center [486, 420] width 885 height 24
drag, startPoint x: 372, startPoint y: 407, endPoint x: 468, endPoint y: 407, distance: 97.0
click at [468, 408] on div "Page 1 of 1 1 - 3 of 3 items" at bounding box center [486, 420] width 885 height 24
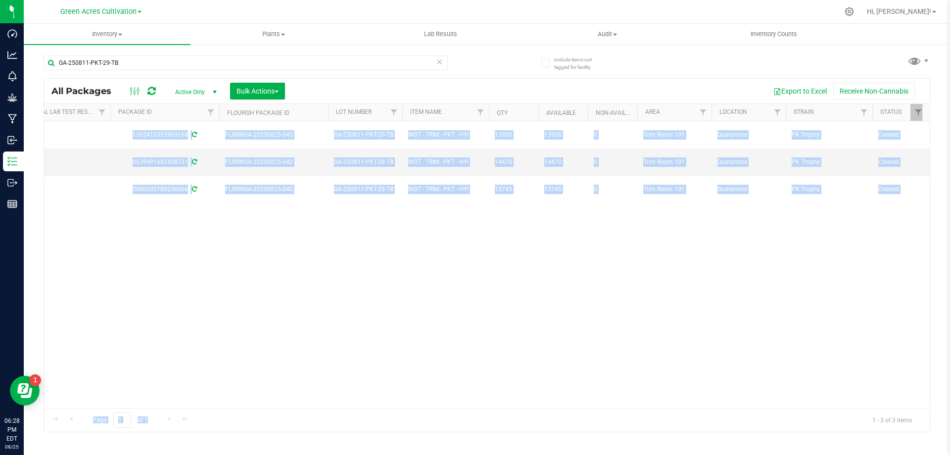
click at [388, 405] on div "All Packages Active Only Active Only Lab Samples Locked All External Internal B…" at bounding box center [487, 255] width 886 height 354
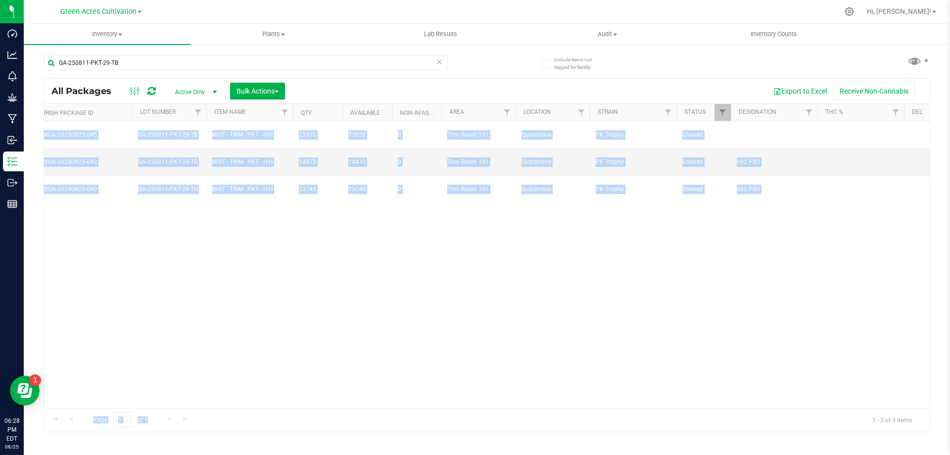
scroll to position [0, 382]
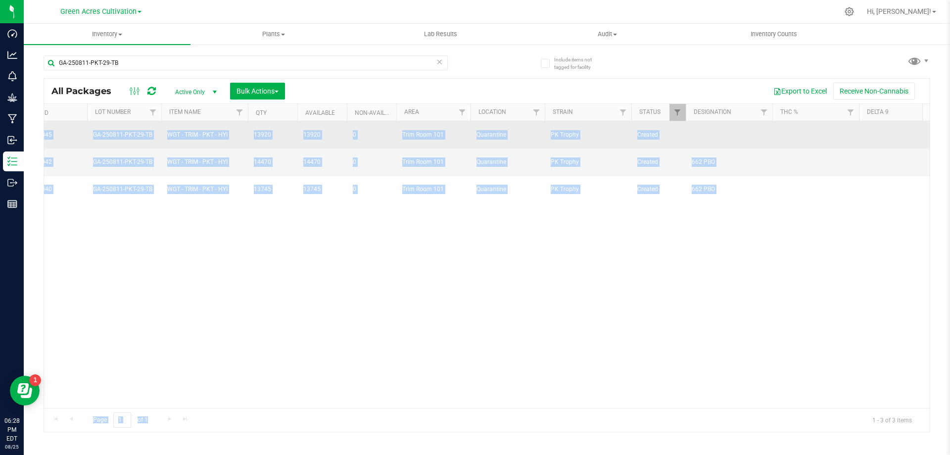
click at [714, 128] on td at bounding box center [729, 134] width 87 height 27
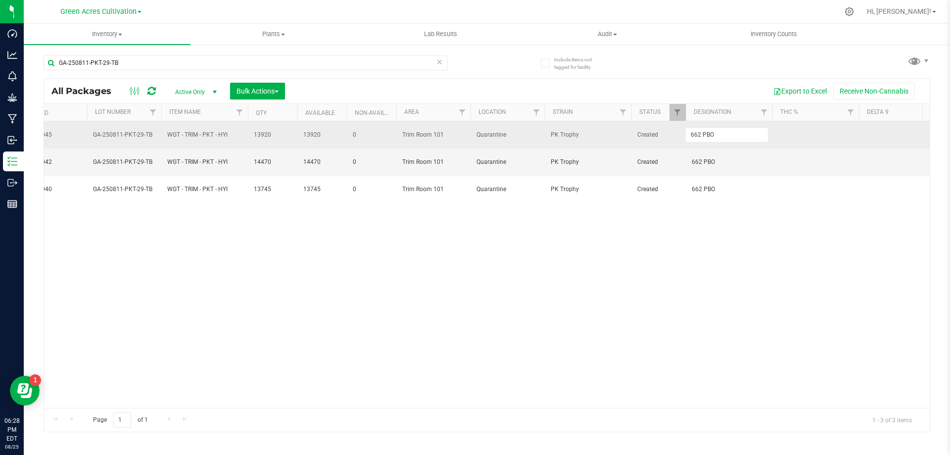
type input "662 PBO"
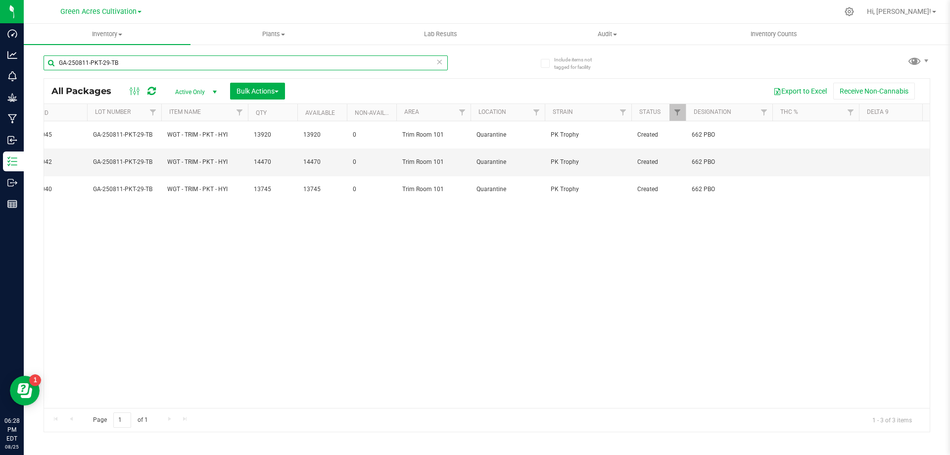
click at [133, 68] on input "GA-250811-PKT-29-TB" at bounding box center [246, 62] width 404 height 15
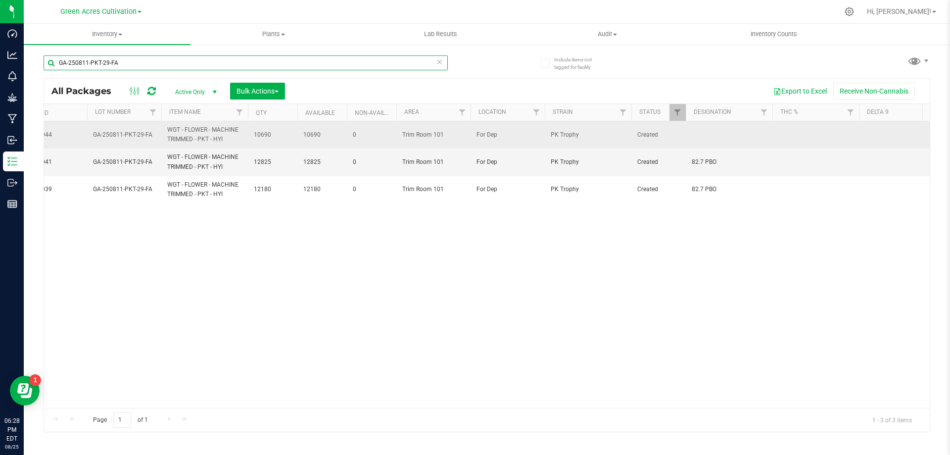
type input "GA-250811-PKT-29-FA"
click at [710, 134] on td at bounding box center [729, 134] width 87 height 27
type input "82.7 PBO"
